Goal: Information Seeking & Learning: Learn about a topic

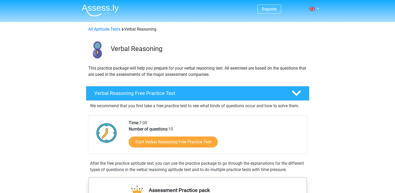
scroll to position [58, 0]
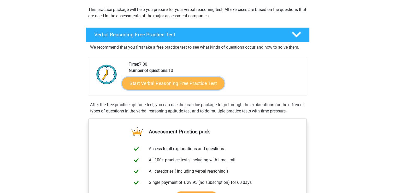
click at [179, 85] on link "Start Verbal Reasoning Free Practice Test" at bounding box center [173, 83] width 102 height 13
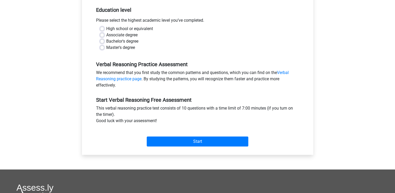
scroll to position [112, 0]
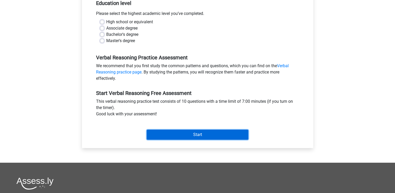
click at [182, 133] on input "Start" at bounding box center [198, 135] width 102 height 10
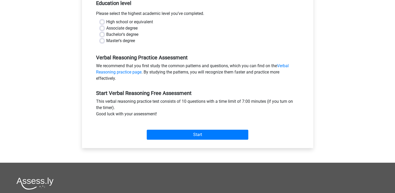
click at [209, 50] on div "Verbal Reasoning Practice Assessment We recommend that you first study the comm…" at bounding box center [197, 66] width 211 height 36
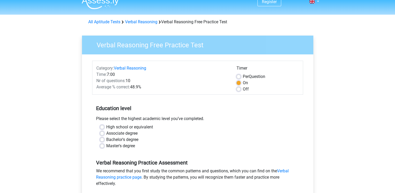
scroll to position [0, 0]
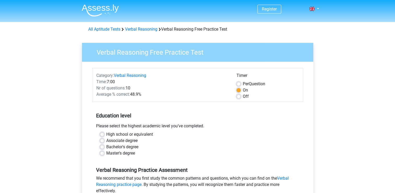
click at [106, 132] on label "High school or equivalent" at bounding box center [129, 134] width 47 height 6
click at [101, 132] on input "High school or equivalent" at bounding box center [102, 133] width 4 height 5
radio input "true"
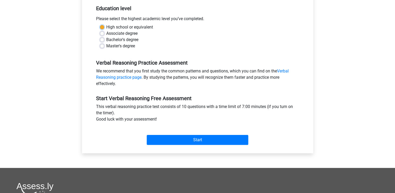
scroll to position [107, 0]
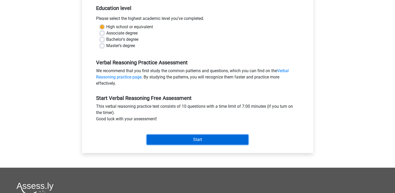
click at [229, 138] on input "Start" at bounding box center [198, 139] width 102 height 10
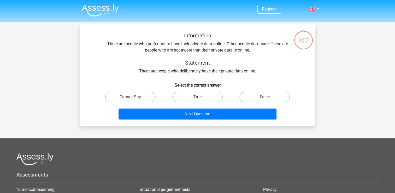
click at [201, 93] on label "True" at bounding box center [197, 97] width 50 height 10
click at [201, 97] on input "True" at bounding box center [198, 98] width 3 height 3
radio input "true"
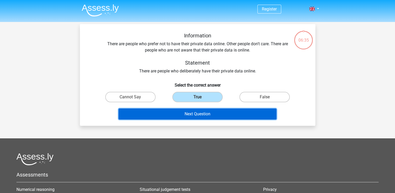
click at [196, 113] on button "Next Question" at bounding box center [198, 113] width 158 height 11
